Goal: Information Seeking & Learning: Check status

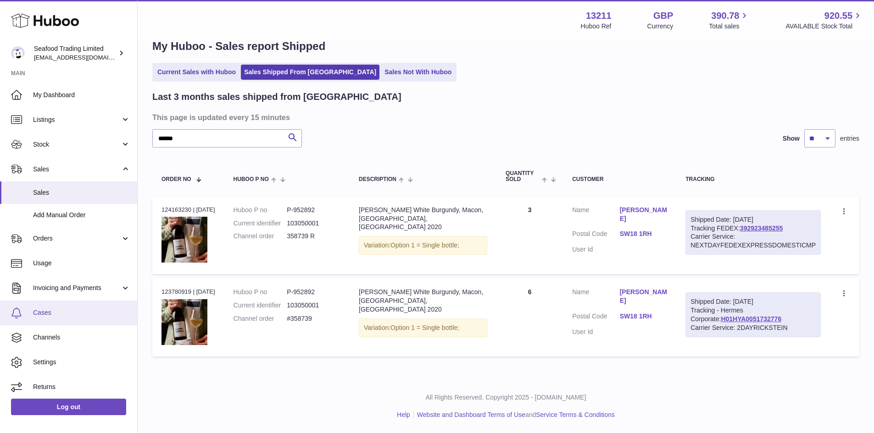
click at [54, 310] on span "Cases" at bounding box center [81, 313] width 97 height 9
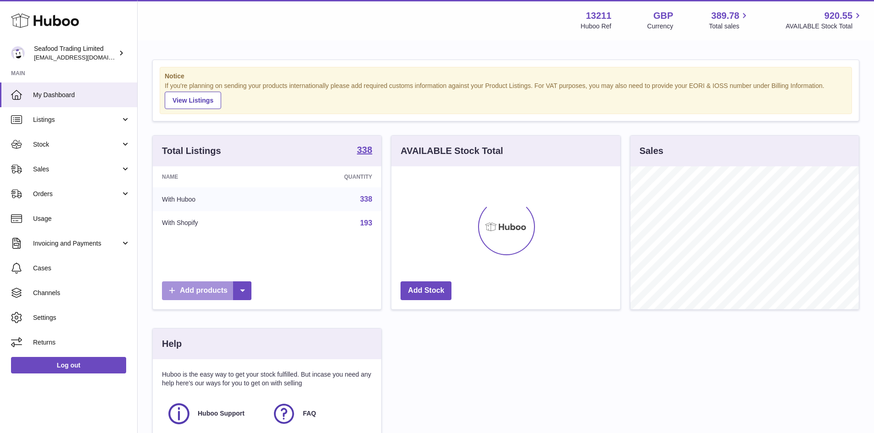
scroll to position [143, 229]
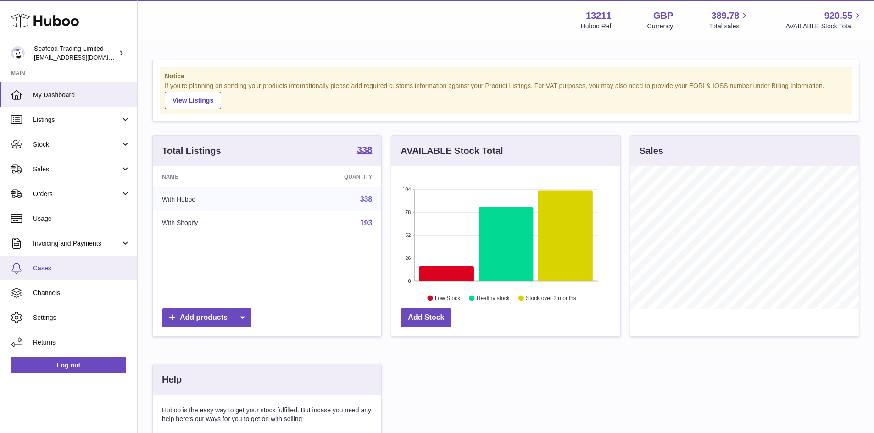
click at [56, 271] on span "Cases" at bounding box center [81, 268] width 97 height 9
click at [51, 267] on span "Cases" at bounding box center [81, 268] width 97 height 9
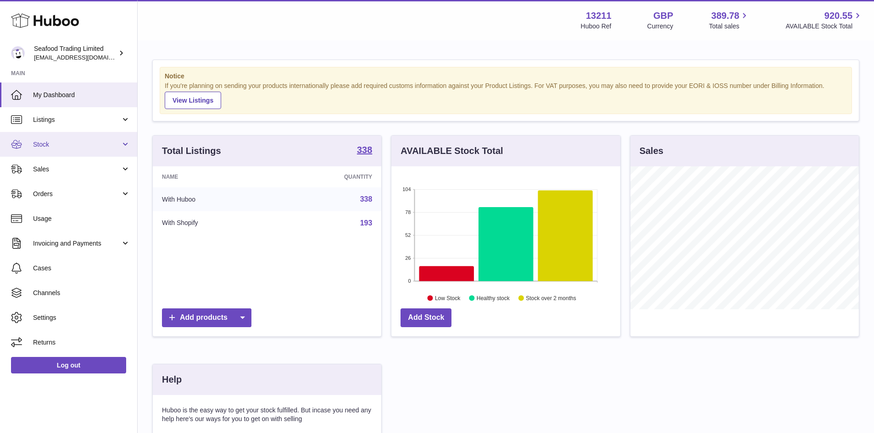
click at [33, 144] on span "Stock" at bounding box center [77, 144] width 88 height 9
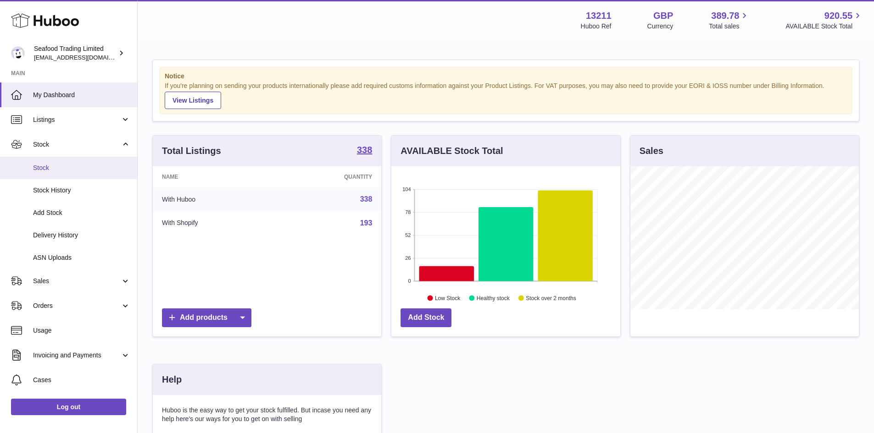
click at [41, 173] on link "Stock" at bounding box center [68, 168] width 137 height 22
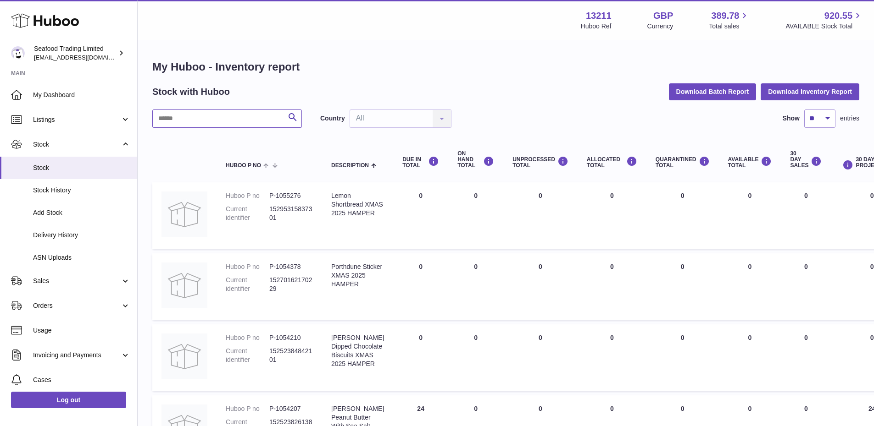
click at [194, 123] on input "text" at bounding box center [226, 119] width 149 height 18
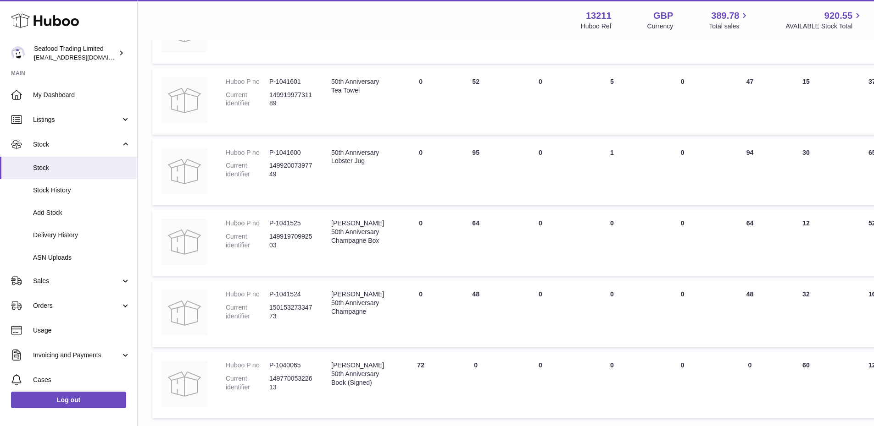
scroll to position [413, 0]
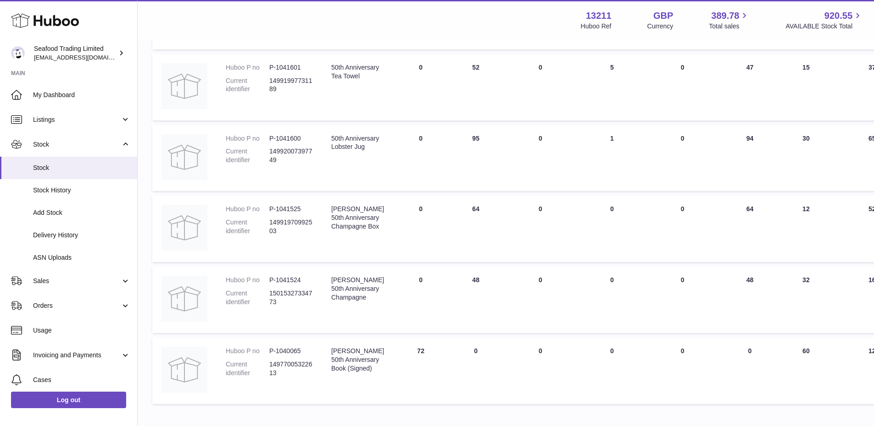
type input "********"
copy div "Rick Stein's 50th Anniversary Book (Signed)"
drag, startPoint x: 375, startPoint y: 381, endPoint x: 330, endPoint y: 351, distance: 54.1
click at [330, 351] on td "Description Rick Stein's 50th Anniversary Book (Signed)" at bounding box center [357, 371] width 71 height 66
click at [286, 349] on dd "P-1040065" at bounding box center [291, 351] width 44 height 9
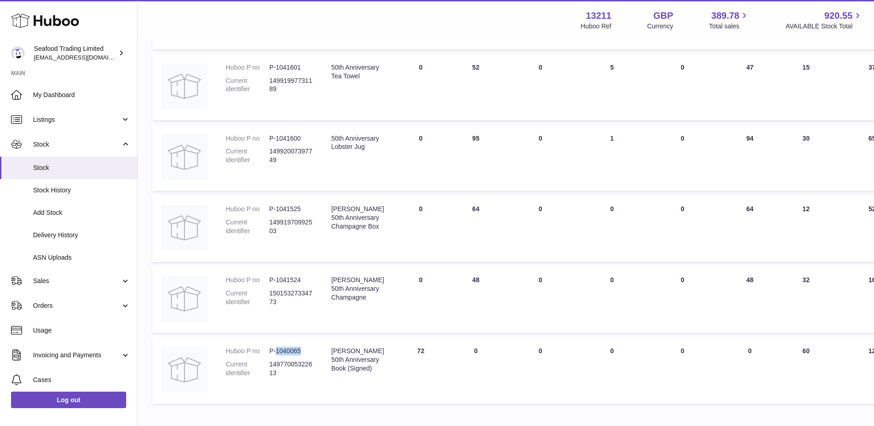
click at [286, 349] on dd "P-1040065" at bounding box center [291, 351] width 44 height 9
copy dd "1040065"
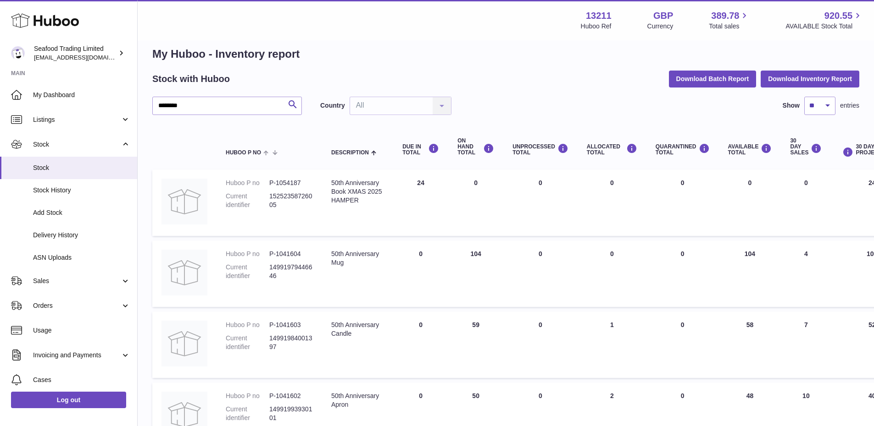
scroll to position [0, 0]
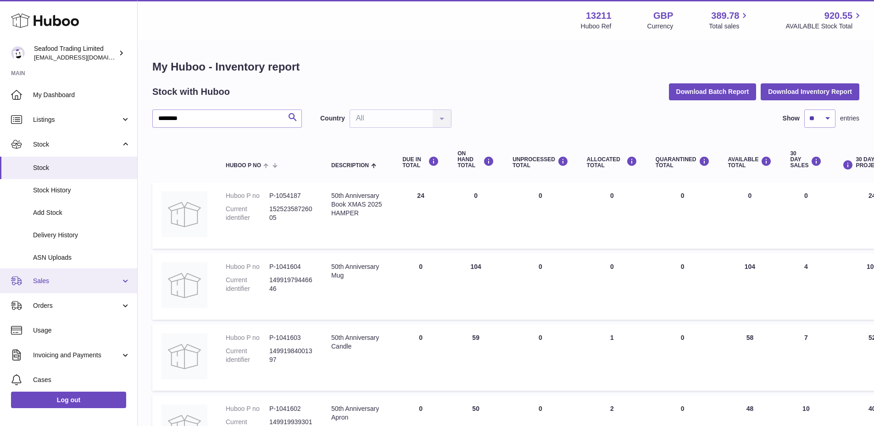
click at [48, 278] on span "Sales" at bounding box center [77, 281] width 88 height 9
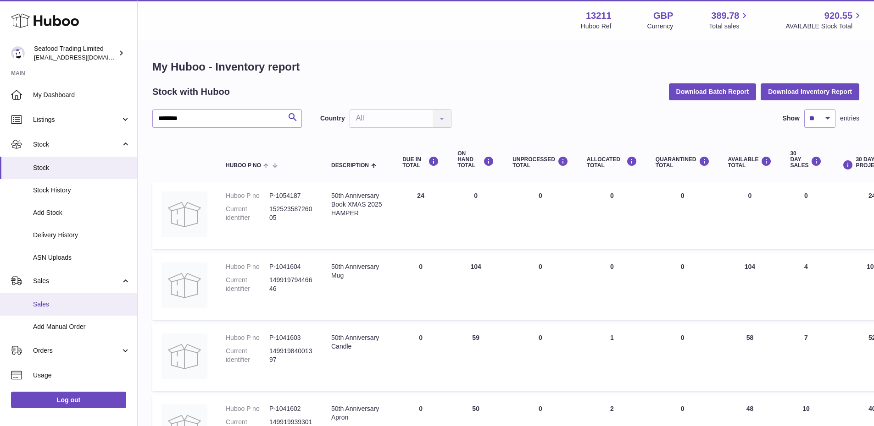
click at [47, 304] on span "Sales" at bounding box center [81, 304] width 97 height 9
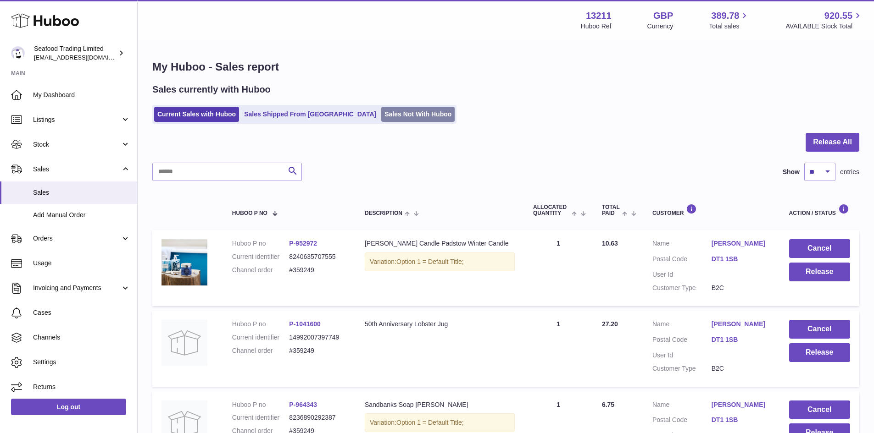
click at [381, 116] on link "Sales Not With Huboo" at bounding box center [417, 114] width 73 height 15
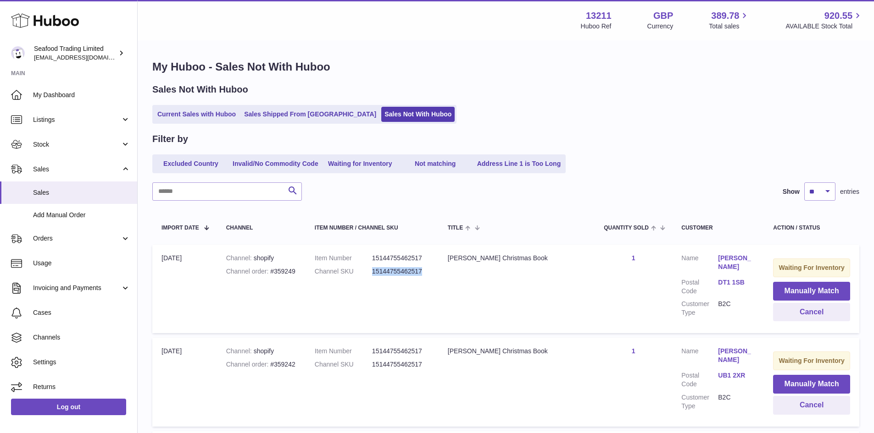
drag, startPoint x: 426, startPoint y: 271, endPoint x: 364, endPoint y: 274, distance: 62.4
click at [364, 274] on dl "Item Number 15144755462517 Channel SKU 15144755462517" at bounding box center [372, 267] width 115 height 27
copy dl "15144755462517"
click at [492, 260] on div "[PERSON_NAME] Christmas Book" at bounding box center [517, 258] width 138 height 9
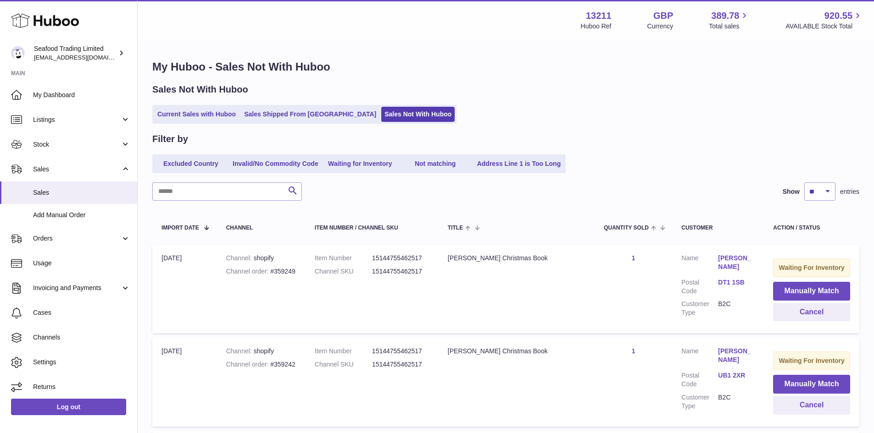
click at [520, 259] on div "[PERSON_NAME] Christmas Book" at bounding box center [517, 258] width 138 height 9
copy div "[PERSON_NAME] Christmas Book"
drag, startPoint x: 531, startPoint y: 258, endPoint x: 439, endPoint y: 254, distance: 92.2
click at [439, 254] on td "Title [PERSON_NAME] Christmas Book" at bounding box center [516, 289] width 156 height 89
